Goal: Task Accomplishment & Management: Manage account settings

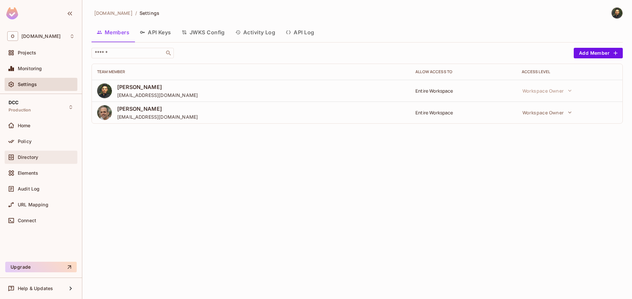
click at [45, 160] on div "Directory" at bounding box center [40, 157] width 67 height 8
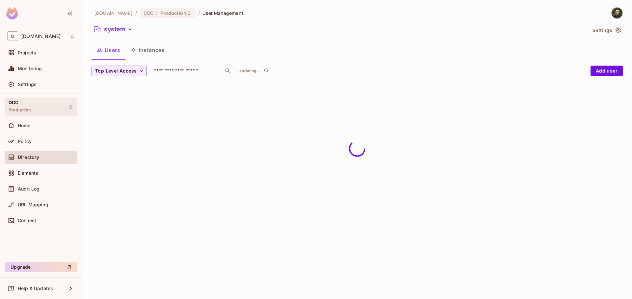
click at [66, 103] on div "DCC Production" at bounding box center [41, 107] width 73 height 18
click at [57, 104] on div "DCC Production" at bounding box center [41, 107] width 73 height 18
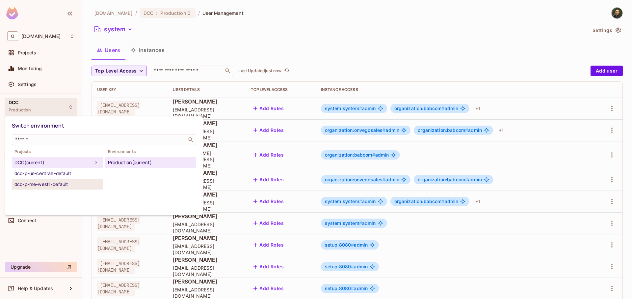
click at [61, 182] on div "dcc-p-me-west1-default" at bounding box center [57, 184] width 86 height 8
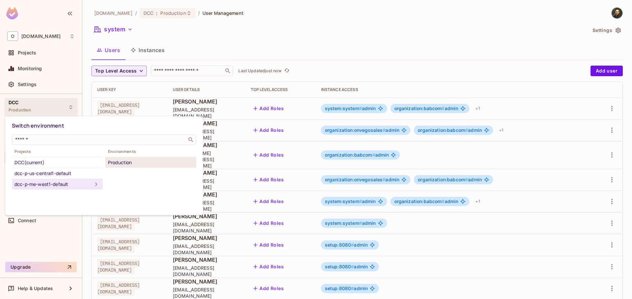
click at [123, 163] on div "Production" at bounding box center [151, 162] width 86 height 8
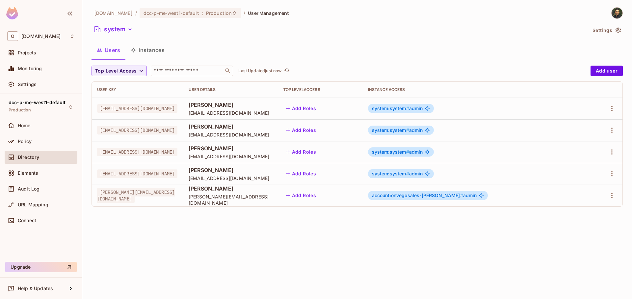
click at [433, 196] on span "account:onvegosales-[PERSON_NAME] #" at bounding box center [417, 195] width 91 height 6
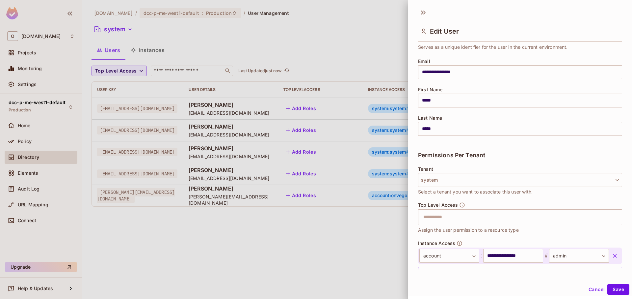
scroll to position [71, 0]
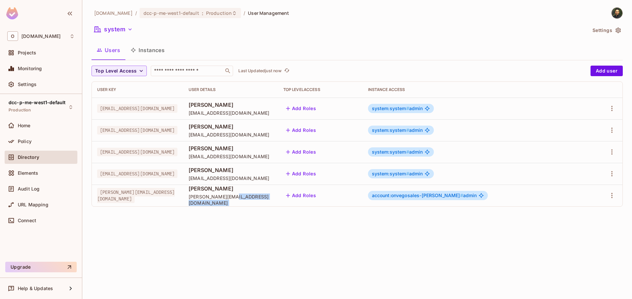
drag, startPoint x: 319, startPoint y: 199, endPoint x: 349, endPoint y: 198, distance: 30.3
click at [349, 198] on tr "[PERSON_NAME][EMAIL_ADDRESS][DOMAIN_NAME] [PERSON_NAME] [PERSON_NAME][EMAIL_ADD…" at bounding box center [357, 195] width 531 height 22
drag, startPoint x: 89, startPoint y: 52, endPoint x: 196, endPoint y: 52, distance: 107.0
click at [193, 53] on div "[DOMAIN_NAME] / dcc-p-me-west1-default : Production / User Management system Se…" at bounding box center [357, 149] width 550 height 299
